Goal: Task Accomplishment & Management: Manage account settings

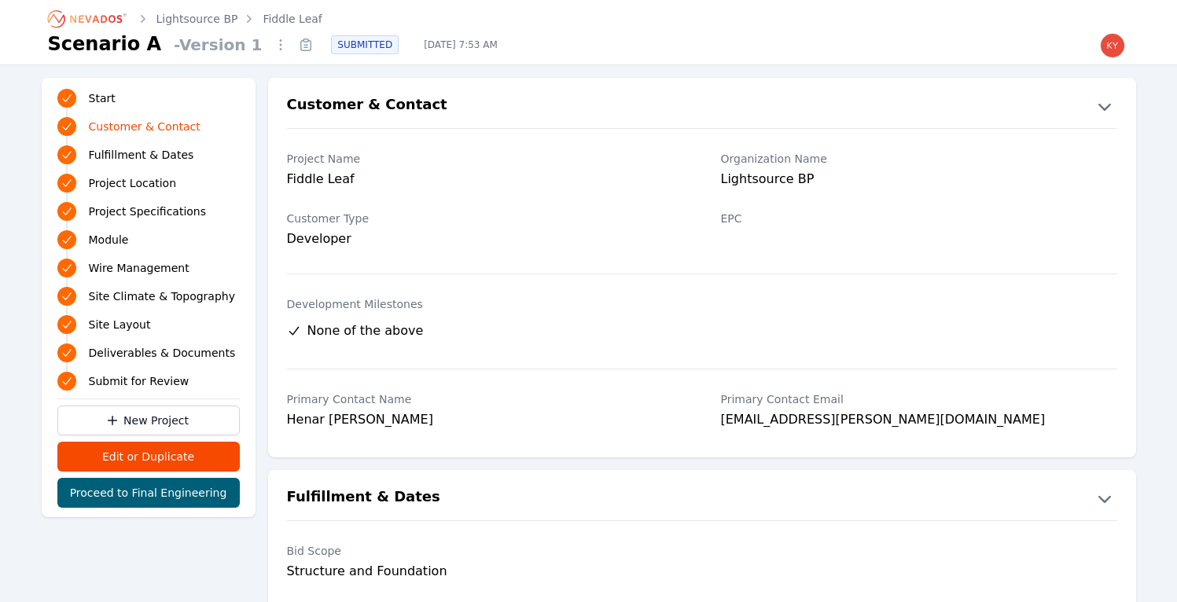
click at [1113, 50] on img "button" at bounding box center [1112, 45] width 25 height 25
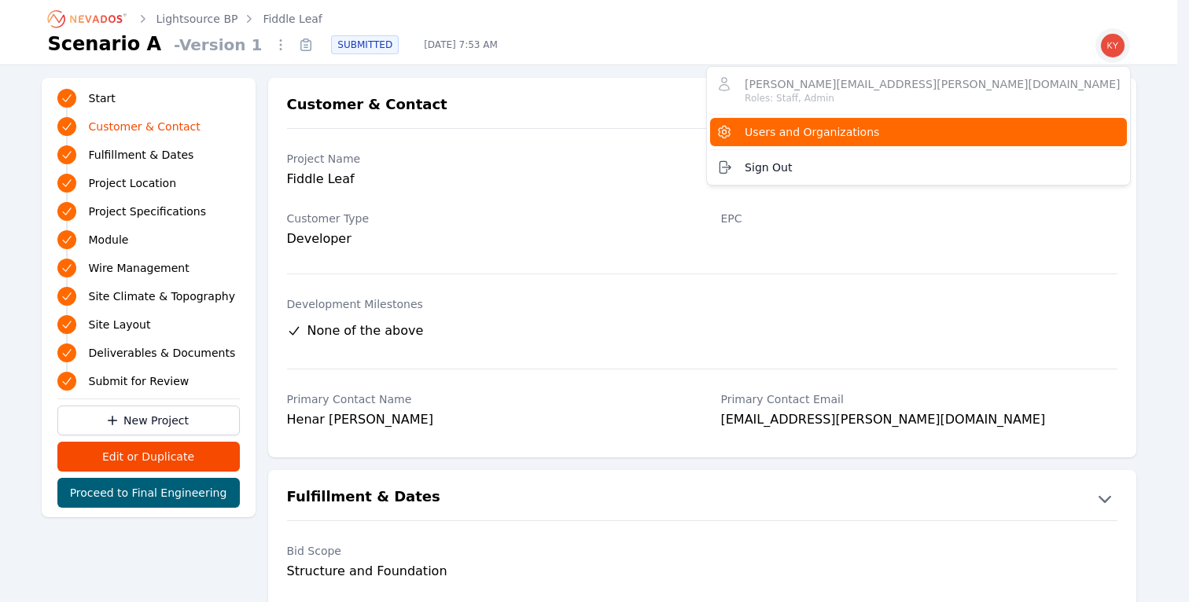
click at [1021, 122] on button "Users and Organizations" at bounding box center [918, 132] width 416 height 28
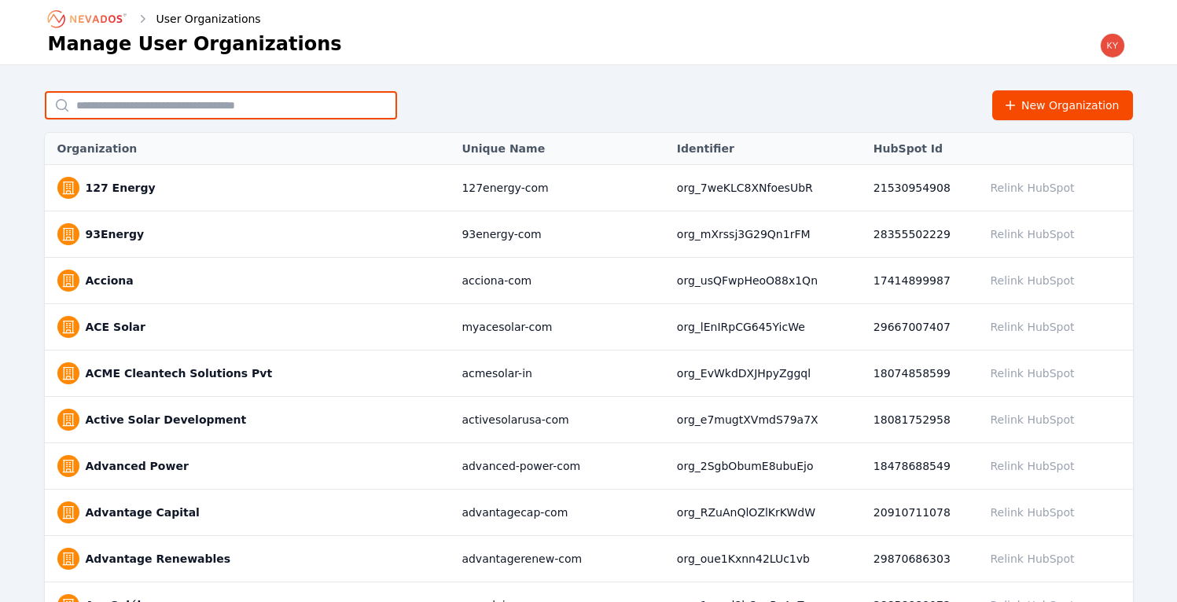
click at [312, 101] on input "text" at bounding box center [221, 105] width 352 height 28
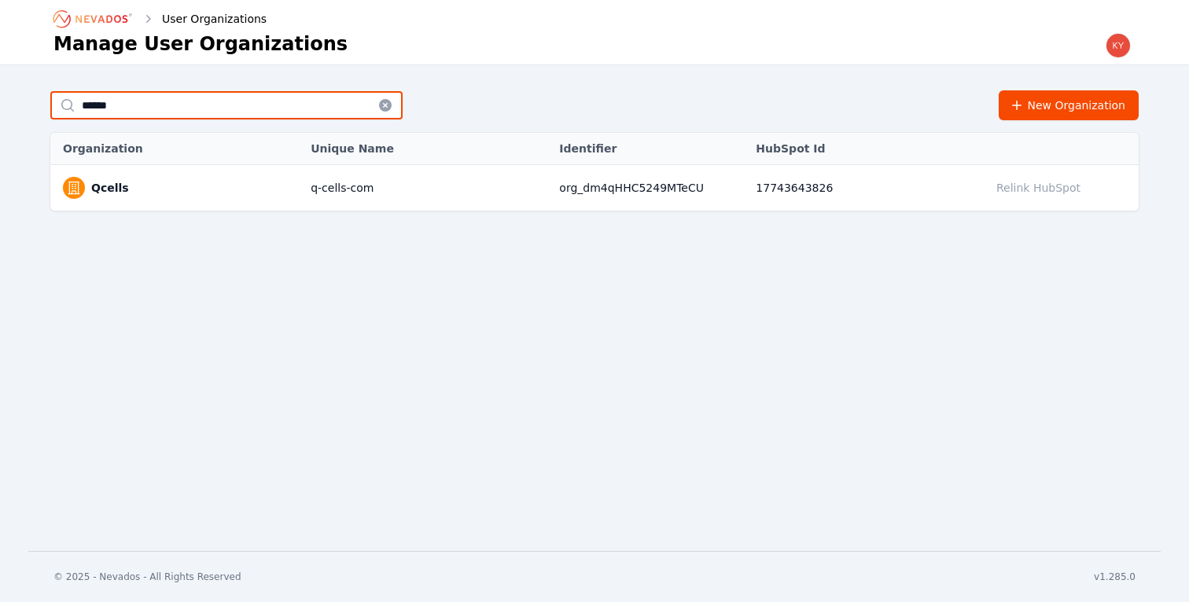
type input "******"
click at [257, 178] on span "Qcells" at bounding box center [179, 188] width 232 height 22
click at [208, 186] on span "Qcells" at bounding box center [179, 188] width 232 height 22
click at [116, 189] on link "Qcells" at bounding box center [110, 188] width 38 height 16
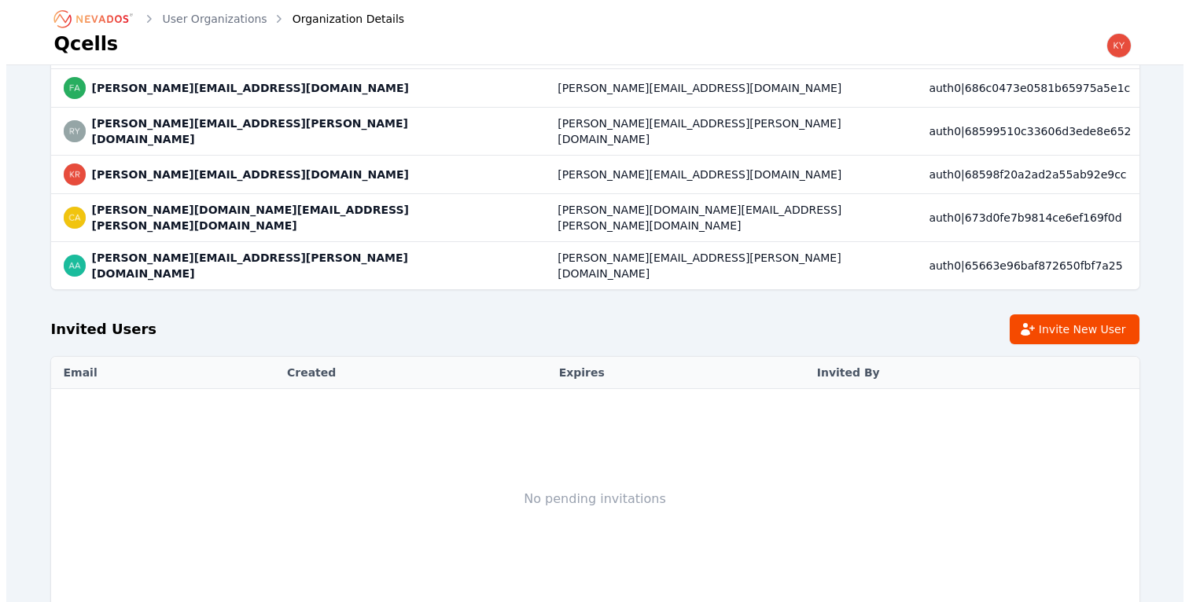
scroll to position [195, 0]
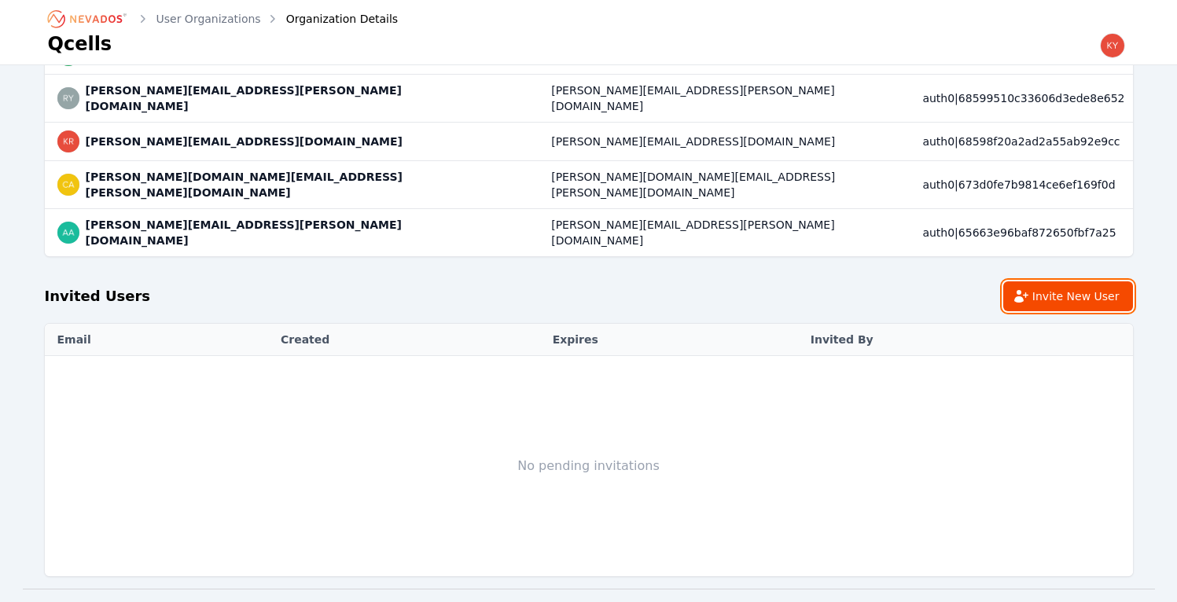
click at [1036, 281] on button "Invite New User" at bounding box center [1068, 296] width 130 height 30
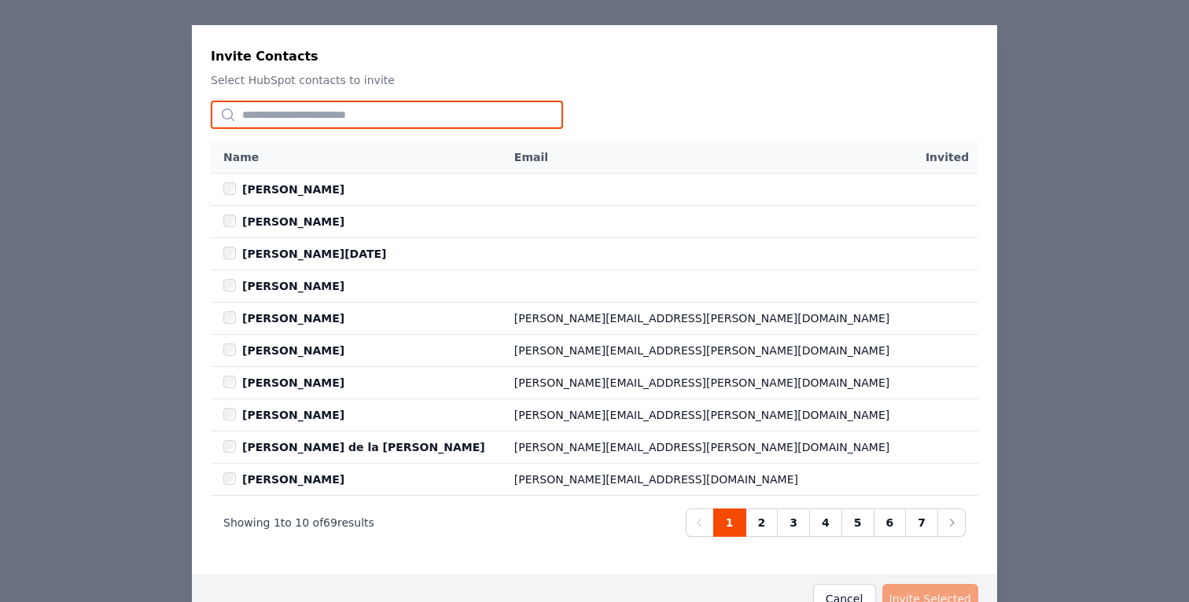
click at [434, 106] on input "text" at bounding box center [387, 115] width 352 height 28
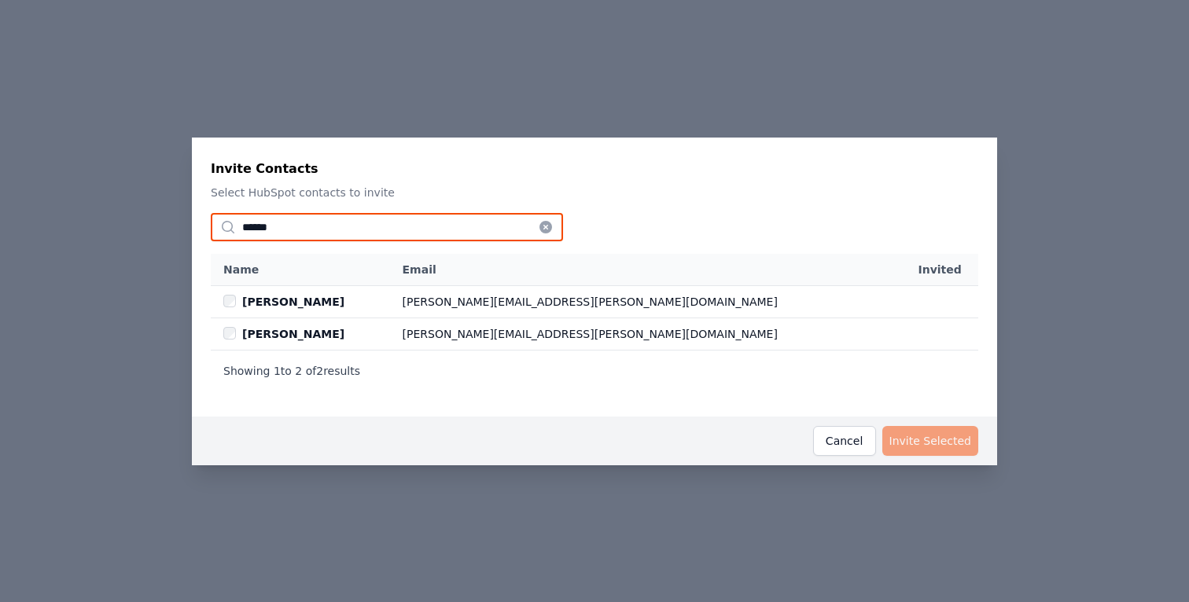
type input "******"
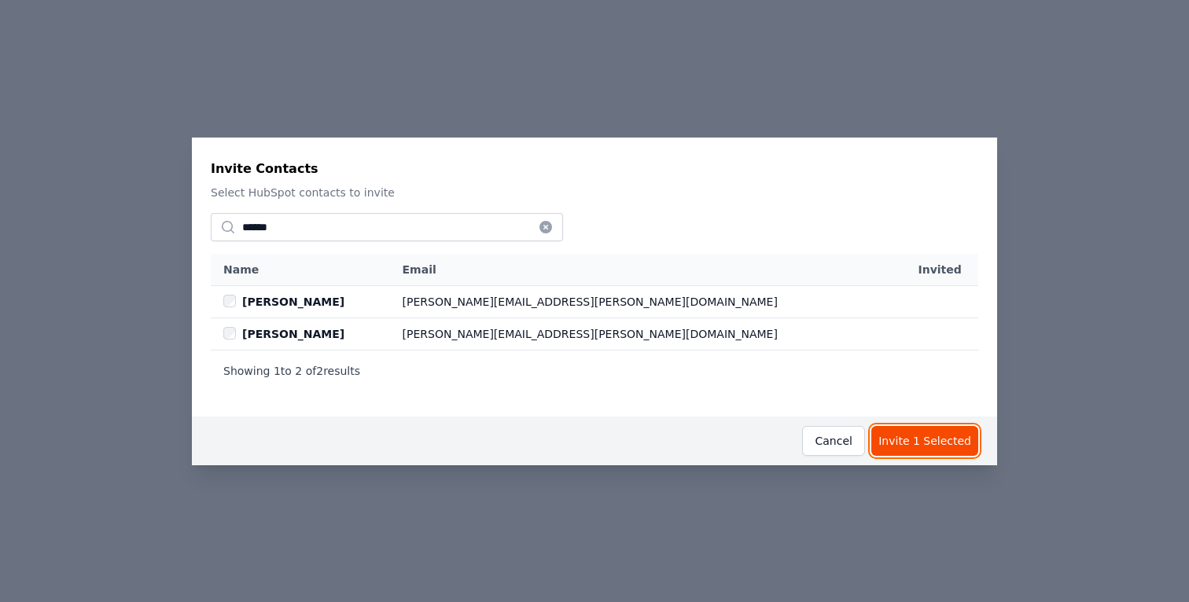
click at [899, 435] on button "Invite 1 Selected" at bounding box center [924, 441] width 107 height 30
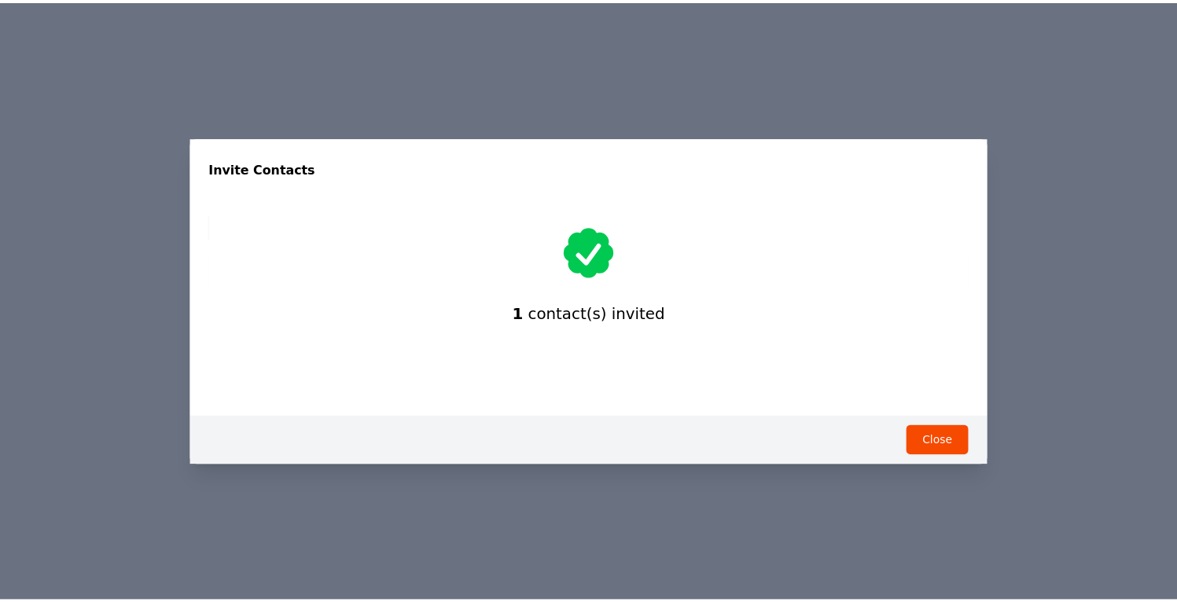
scroll to position [13, 0]
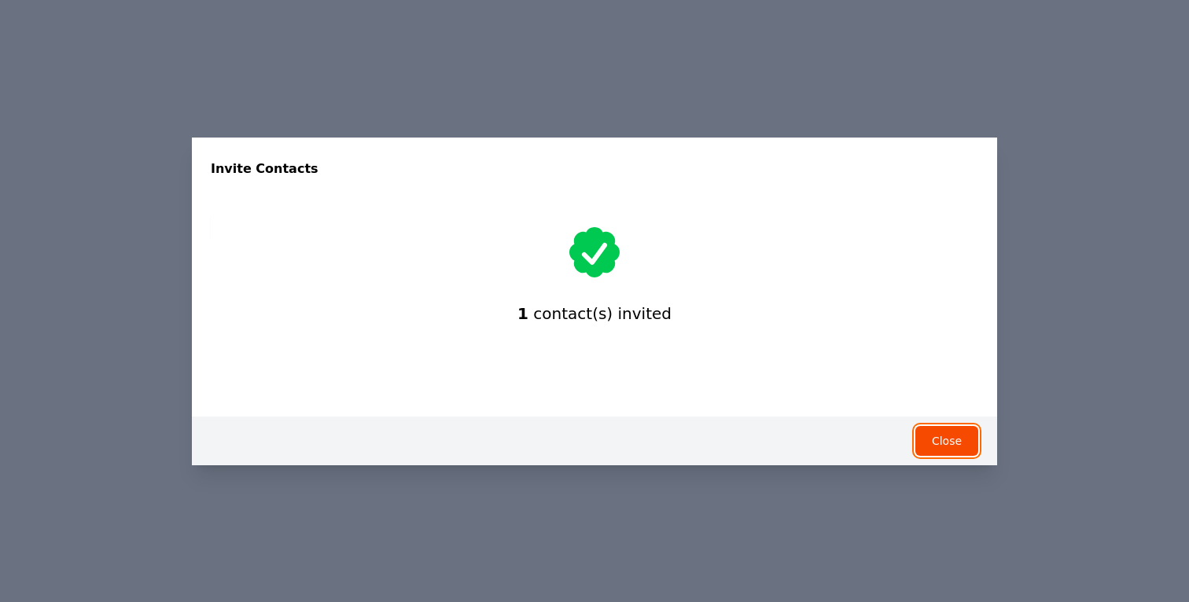
click at [947, 438] on button "Close" at bounding box center [946, 441] width 63 height 30
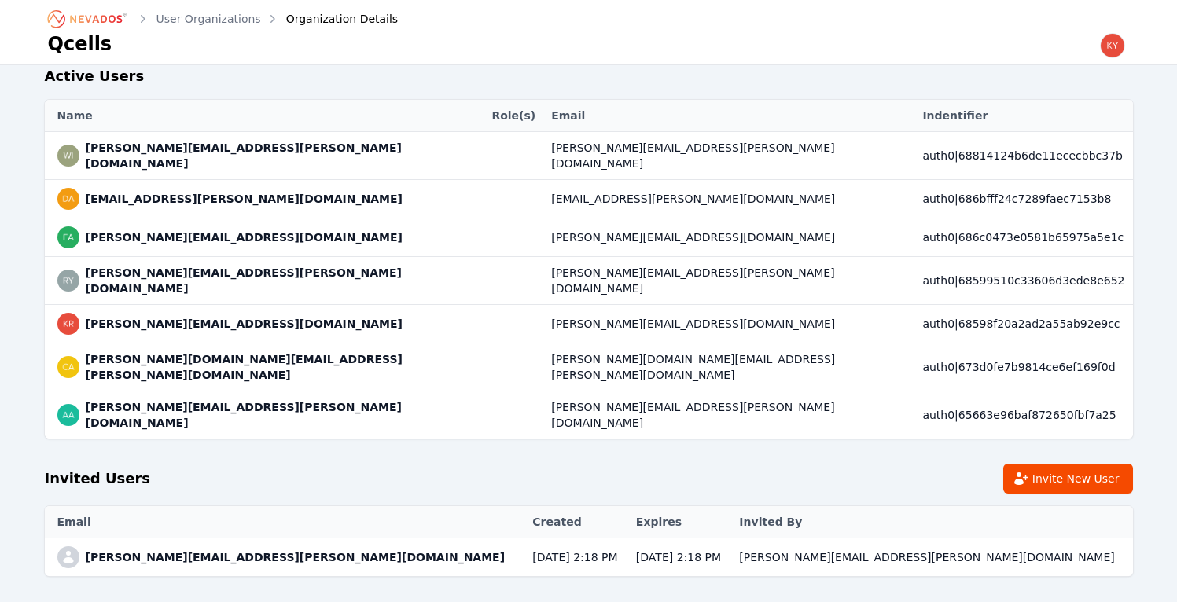
click at [111, 16] on icon "Breadcrumb" at bounding box center [96, 19] width 52 height 8
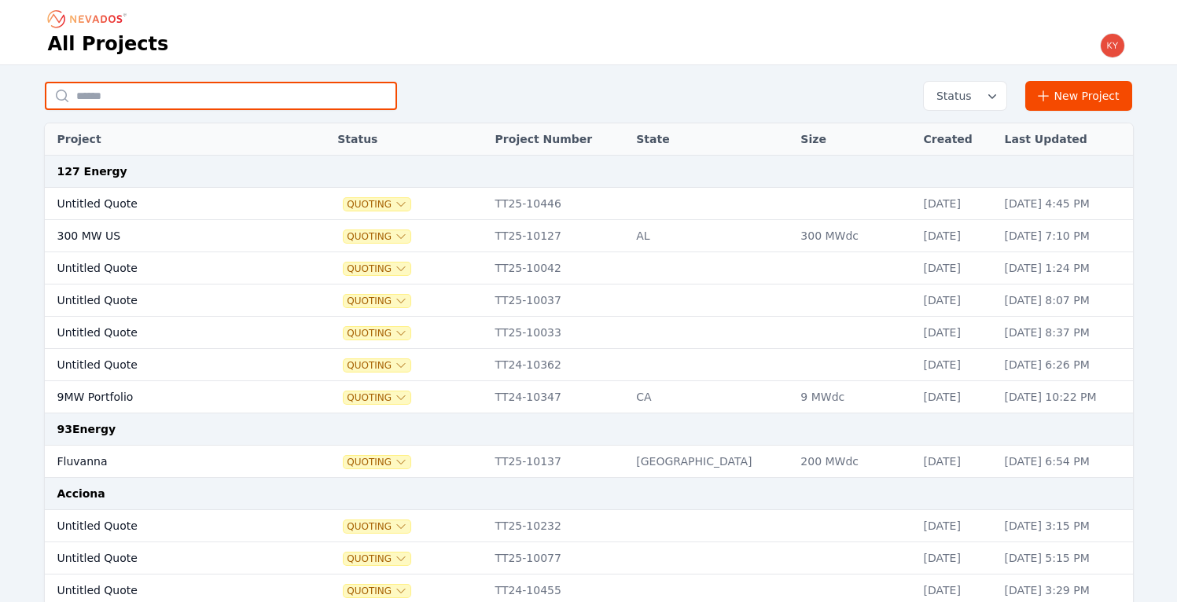
click at [271, 93] on input "text" at bounding box center [221, 96] width 352 height 28
type input "**********"
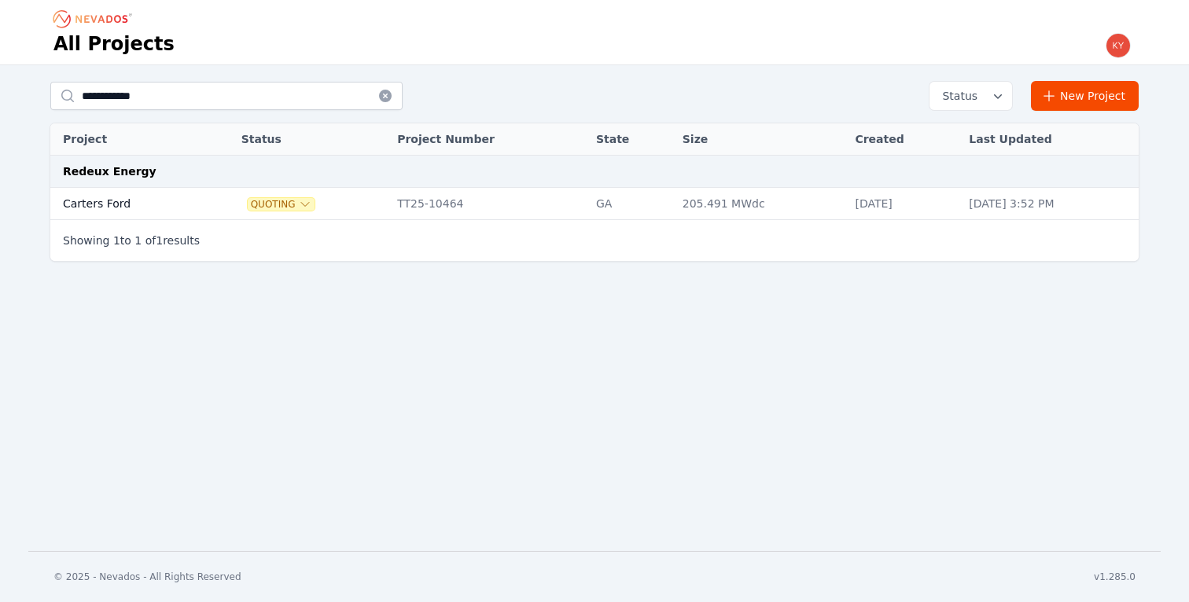
click at [150, 203] on td "Carters Ford" at bounding box center [127, 204] width 155 height 32
click at [178, 193] on td "Carters Ford" at bounding box center [127, 204] width 155 height 32
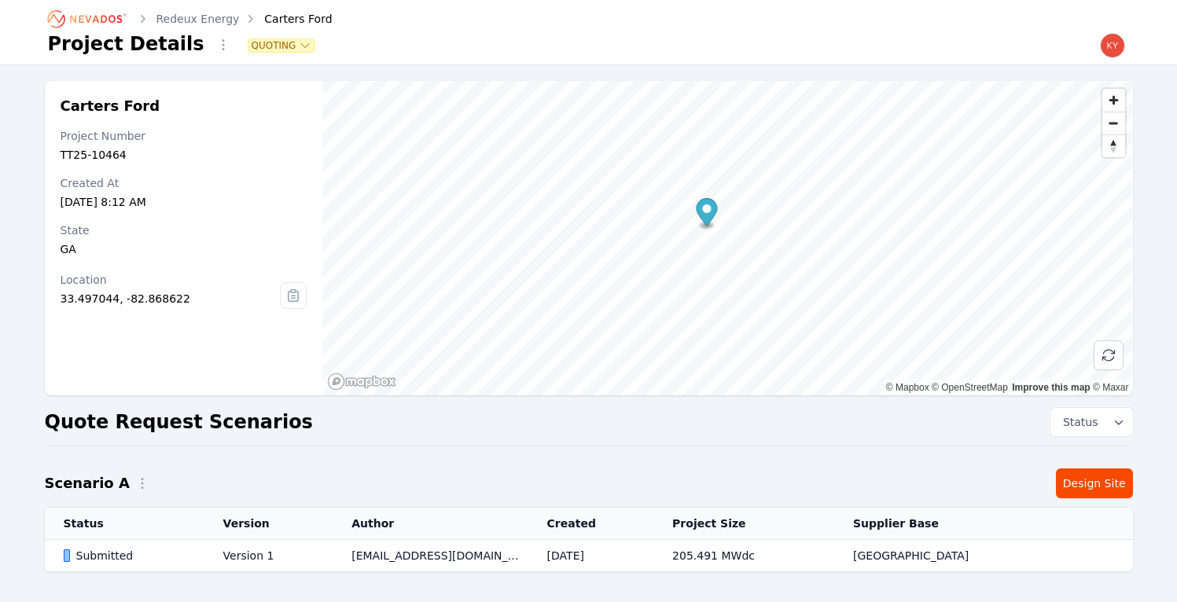
click at [446, 556] on td "[EMAIL_ADDRESS][DOMAIN_NAME]" at bounding box center [430, 556] width 195 height 32
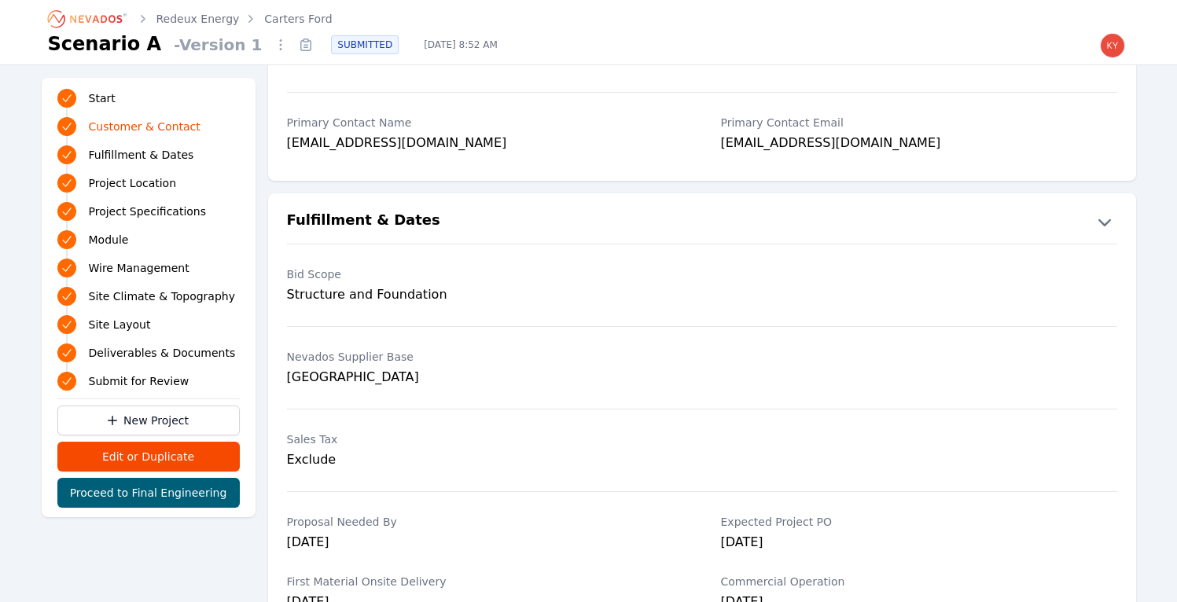
scroll to position [243, 0]
